Goal: Book appointment/travel/reservation

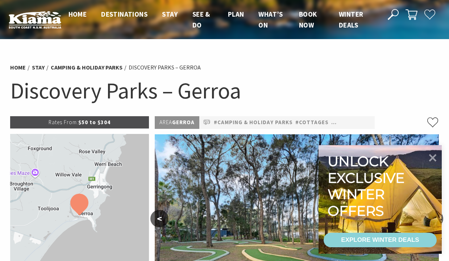
scroll to position [145, 0]
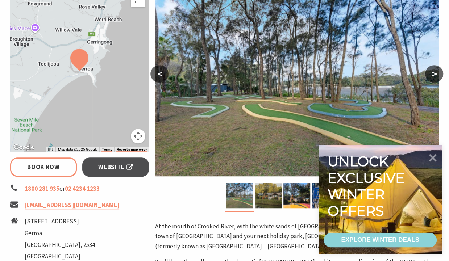
select select "3"
select select "2"
click at [431, 76] on button ">" at bounding box center [434, 73] width 18 height 17
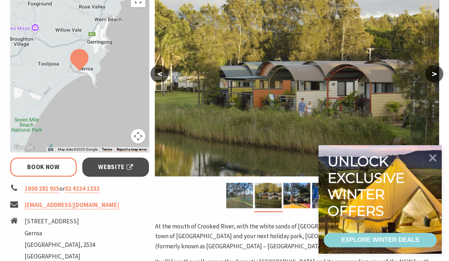
click at [431, 76] on button ">" at bounding box center [434, 73] width 18 height 17
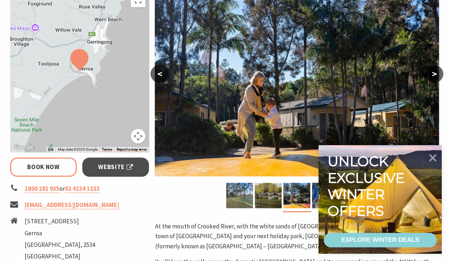
click at [431, 76] on button ">" at bounding box center [434, 73] width 18 height 17
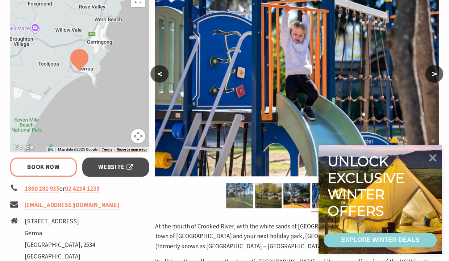
click at [431, 76] on button ">" at bounding box center [434, 73] width 18 height 17
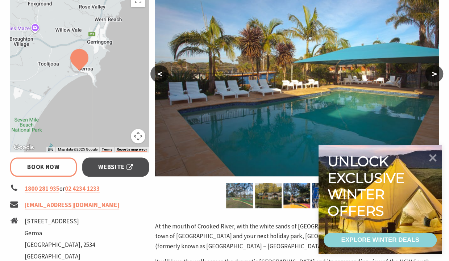
click at [431, 76] on button ">" at bounding box center [434, 73] width 18 height 17
click at [436, 75] on button ">" at bounding box center [434, 73] width 18 height 17
click at [162, 74] on button "<" at bounding box center [159, 73] width 18 height 17
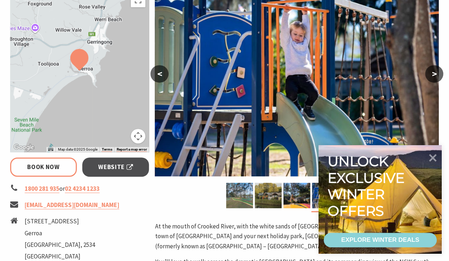
click at [162, 74] on button "<" at bounding box center [159, 73] width 18 height 17
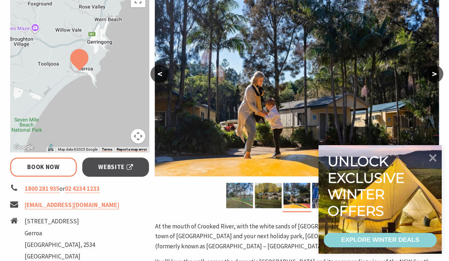
click at [162, 74] on button "<" at bounding box center [159, 73] width 18 height 17
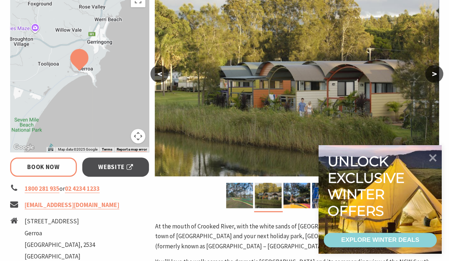
click at [162, 74] on button "<" at bounding box center [159, 73] width 18 height 17
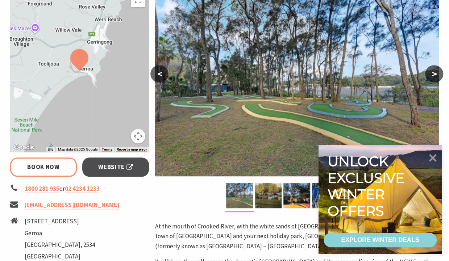
click at [162, 74] on button "<" at bounding box center [159, 73] width 18 height 17
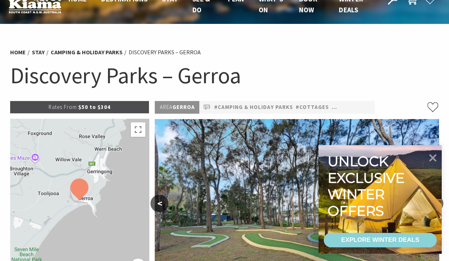
scroll to position [0, 0]
